Goal: Information Seeking & Learning: Find specific page/section

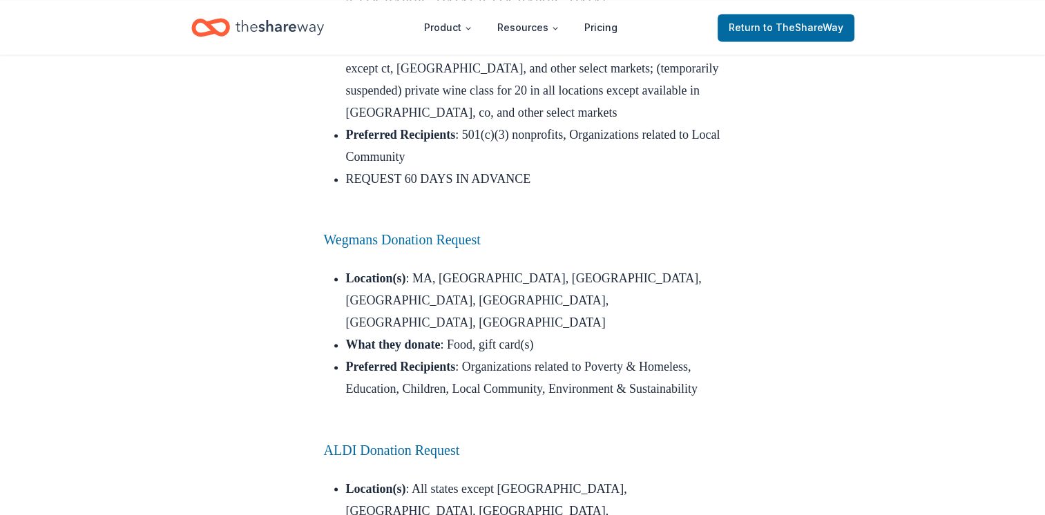
scroll to position [7457, 0]
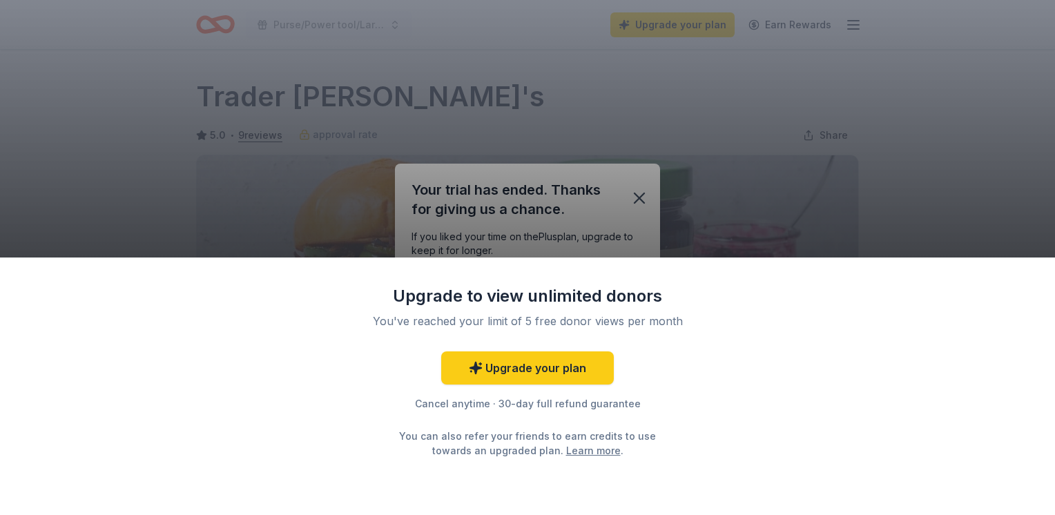
click at [627, 203] on div "Upgrade to view unlimited donors You've reached your limit of 5 free donor view…" at bounding box center [527, 257] width 1055 height 515
click at [640, 206] on div "Upgrade to view unlimited donors You've reached your limit of 5 free donor view…" at bounding box center [527, 257] width 1055 height 515
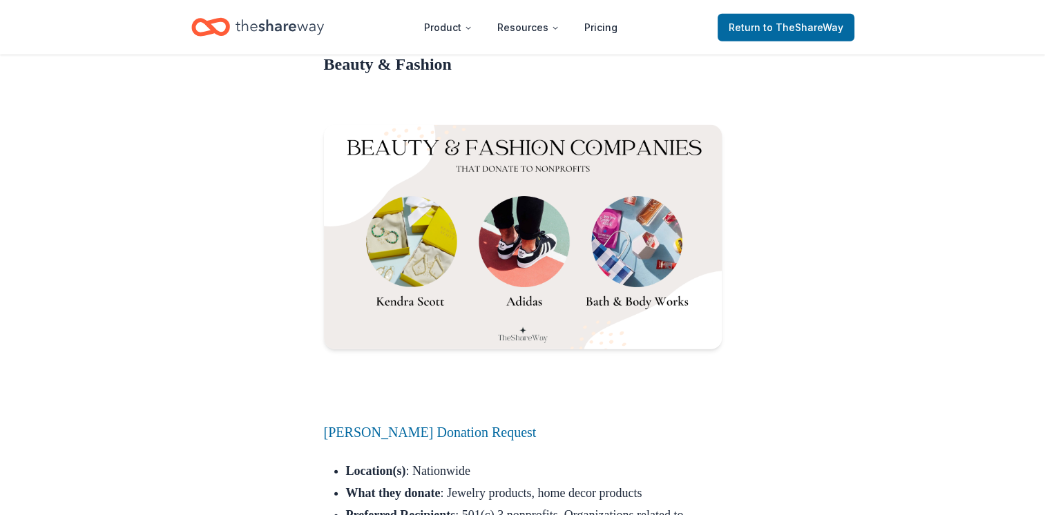
scroll to position [9114, 0]
